Goal: Task Accomplishment & Management: Complete application form

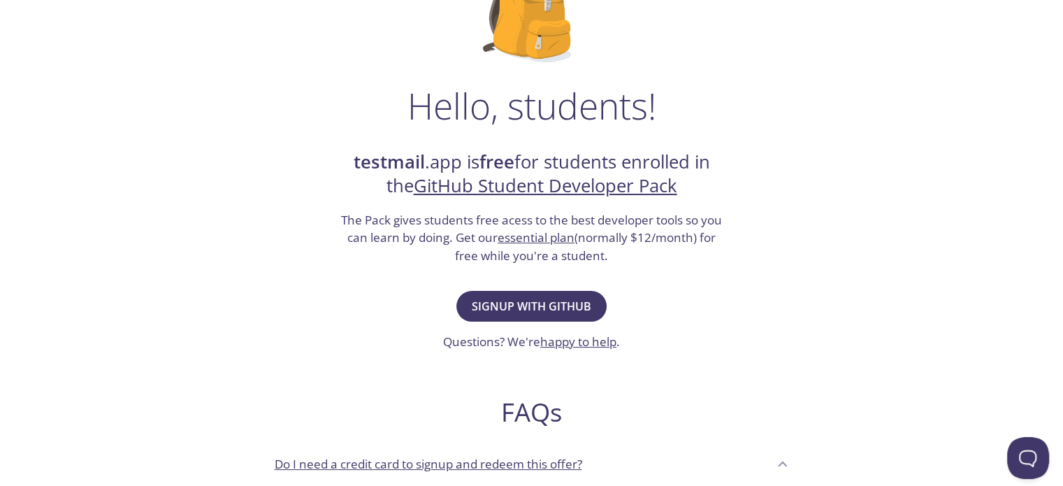
scroll to position [154, 0]
click at [532, 304] on span "Signup with GitHub" at bounding box center [532, 306] width 120 height 20
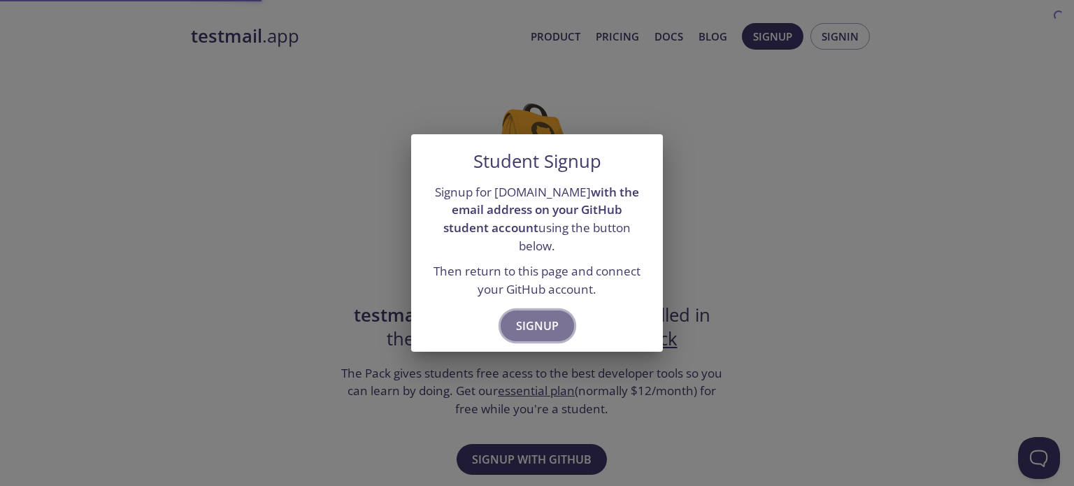
click at [537, 316] on span "Signup" at bounding box center [537, 326] width 43 height 20
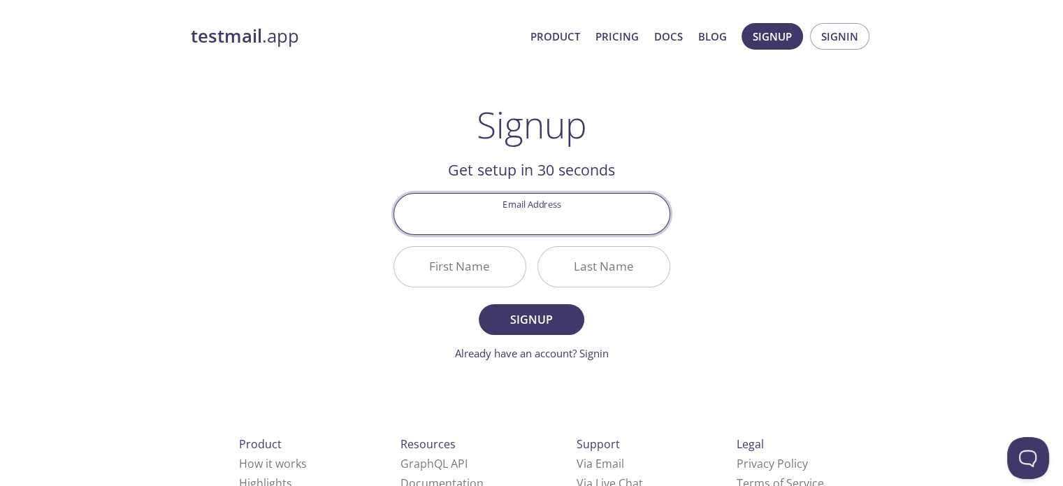
click at [550, 226] on input "Email Address" at bounding box center [531, 214] width 275 height 40
type input "[EMAIL_ADDRESS][DOMAIN_NAME]"
click at [469, 280] on input "First Name" at bounding box center [459, 267] width 131 height 40
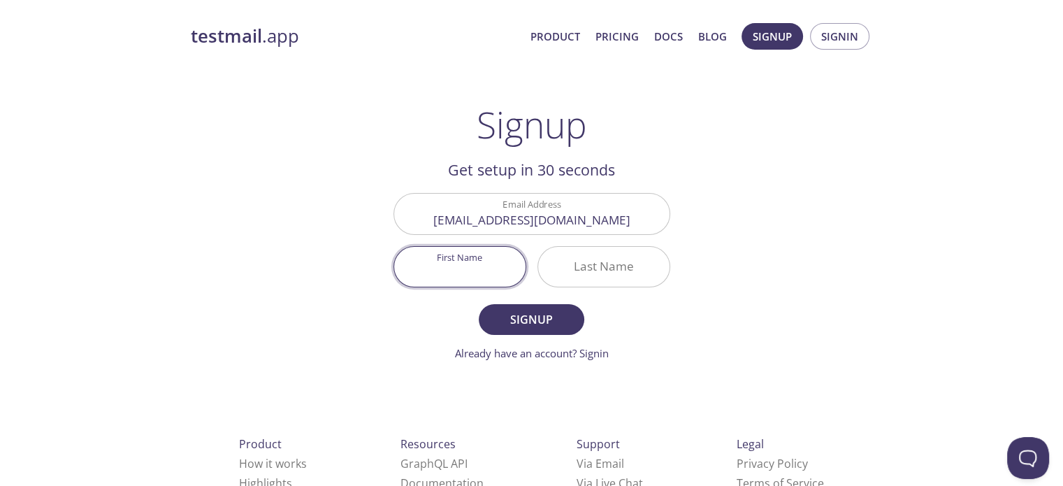
click at [469, 280] on input "First Name" at bounding box center [459, 267] width 131 height 40
type input "[PERSON_NAME]"
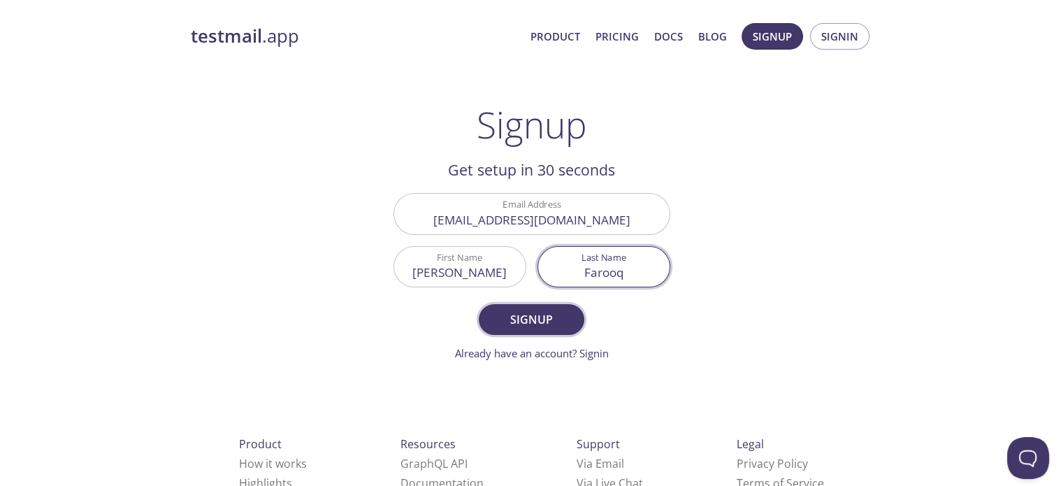
type input "Farooq"
click at [499, 326] on span "Signup" at bounding box center [531, 320] width 74 height 20
